Goal: Find specific page/section: Find specific page/section

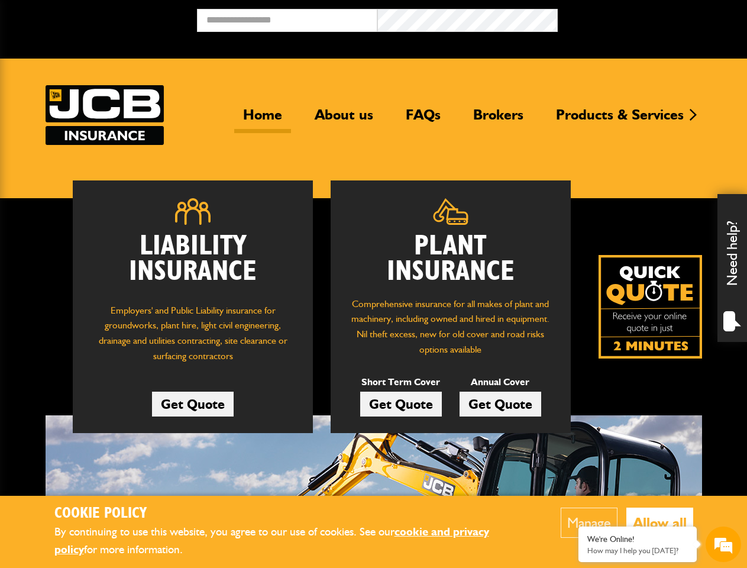
click at [588, 522] on button "Manage" at bounding box center [589, 523] width 57 height 30
click at [659, 0] on div at bounding box center [373, 0] width 747 height 0
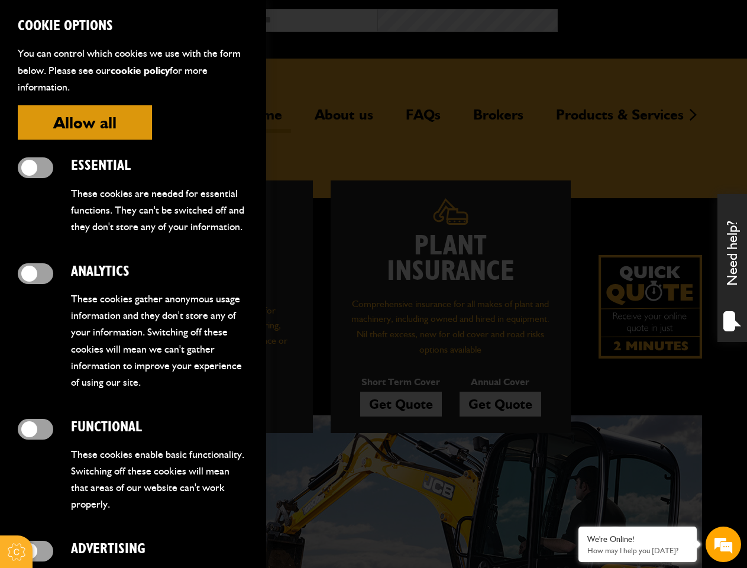
click at [733, 268] on div "Need help?" at bounding box center [733, 268] width 30 height 148
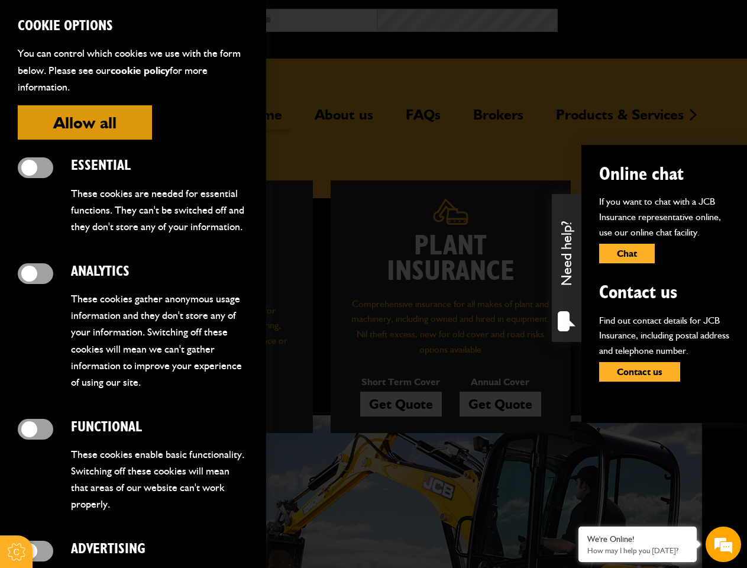
click at [724, 544] on em at bounding box center [724, 544] width 32 height 32
